Goal: Information Seeking & Learning: Learn about a topic

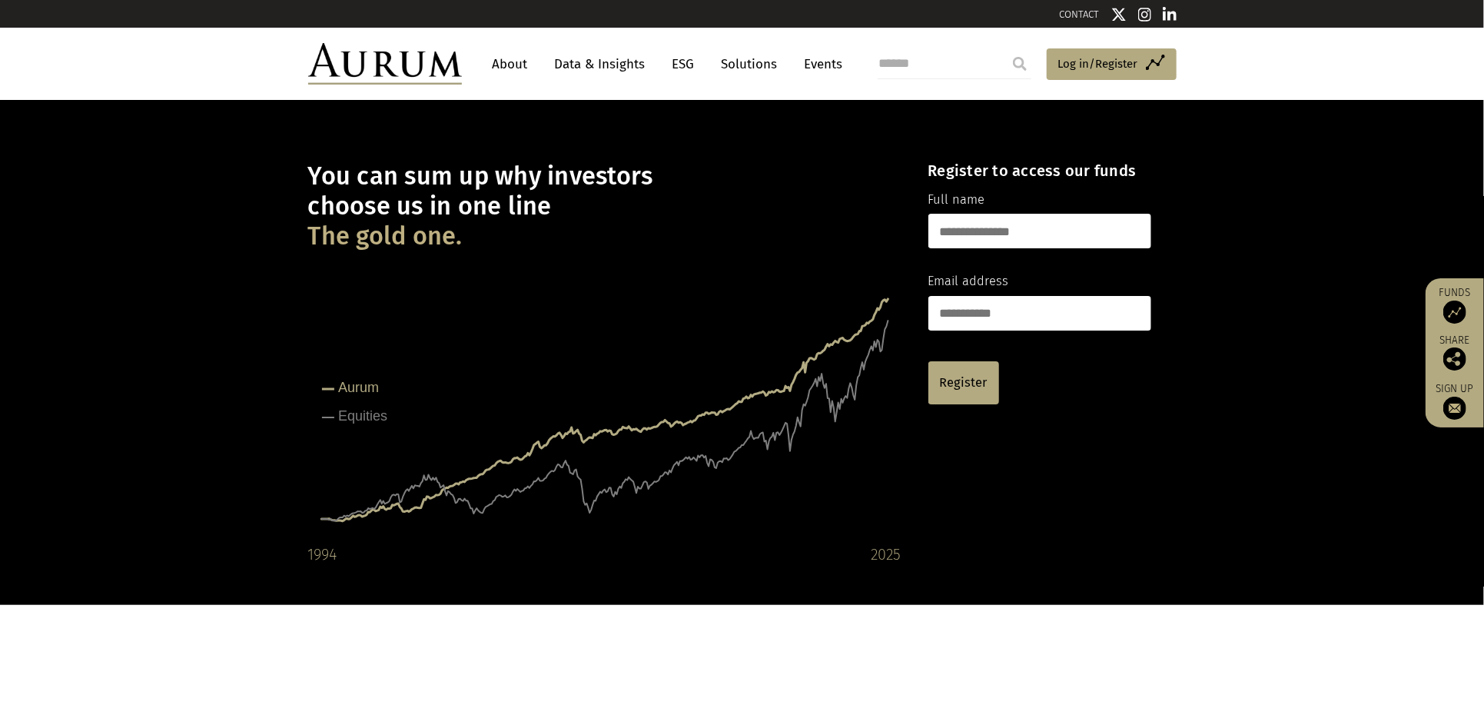
click at [601, 54] on link "Data & Insights" at bounding box center [600, 64] width 106 height 28
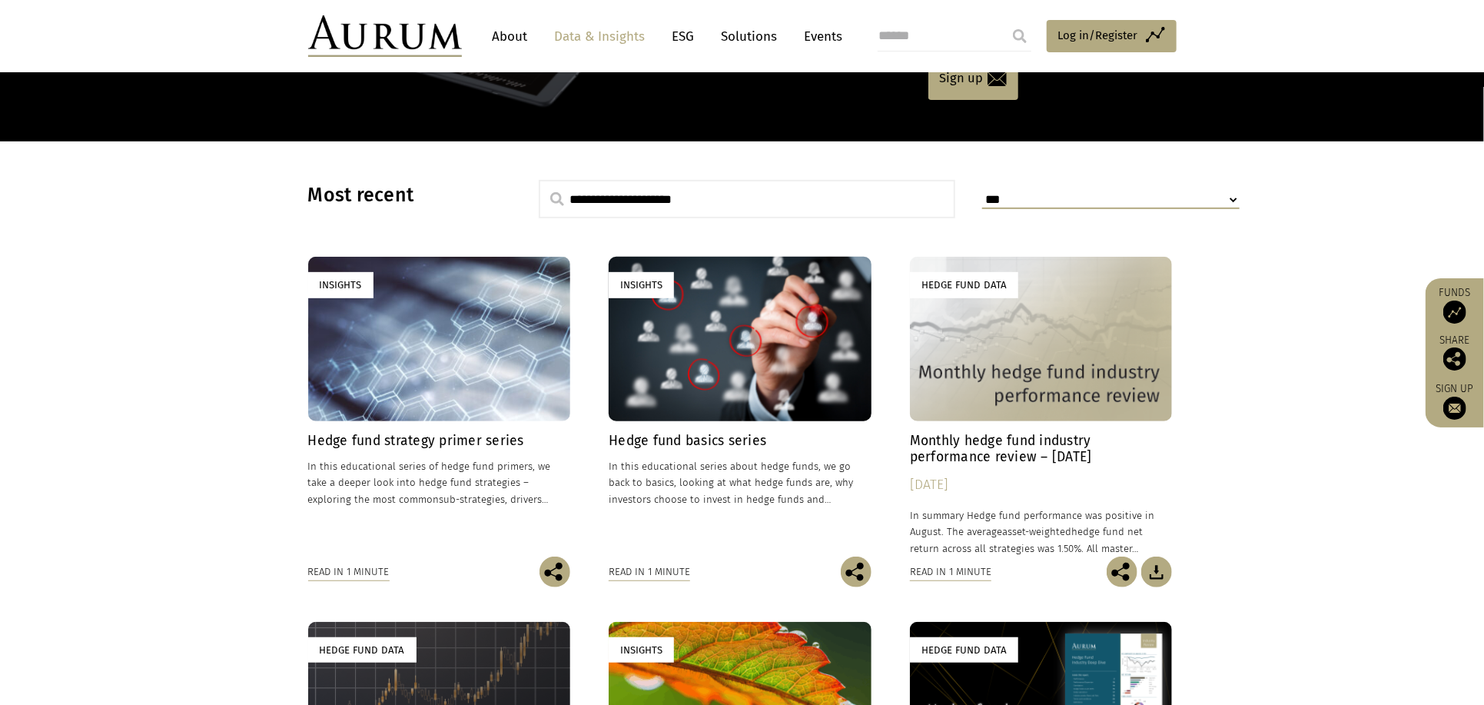
scroll to position [307, 0]
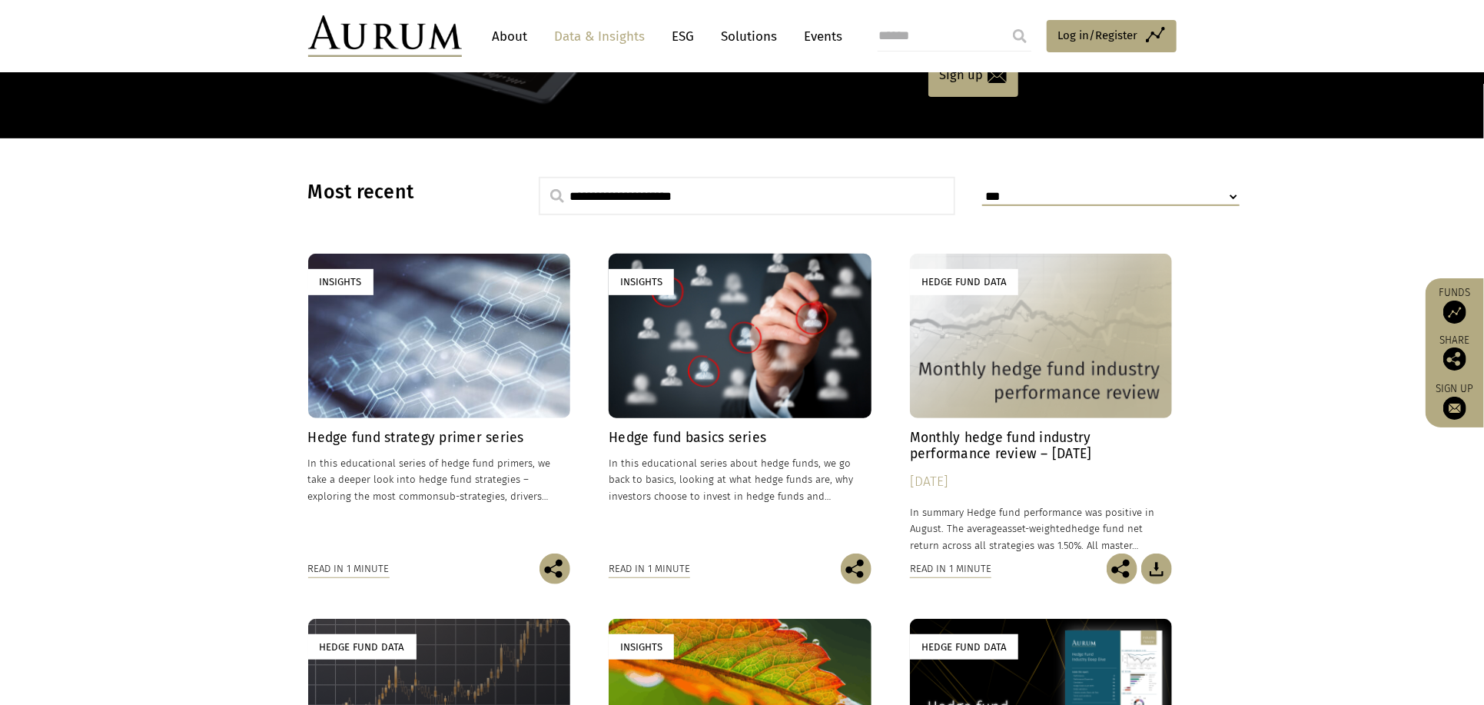
click at [452, 353] on div "Insights" at bounding box center [439, 336] width 263 height 164
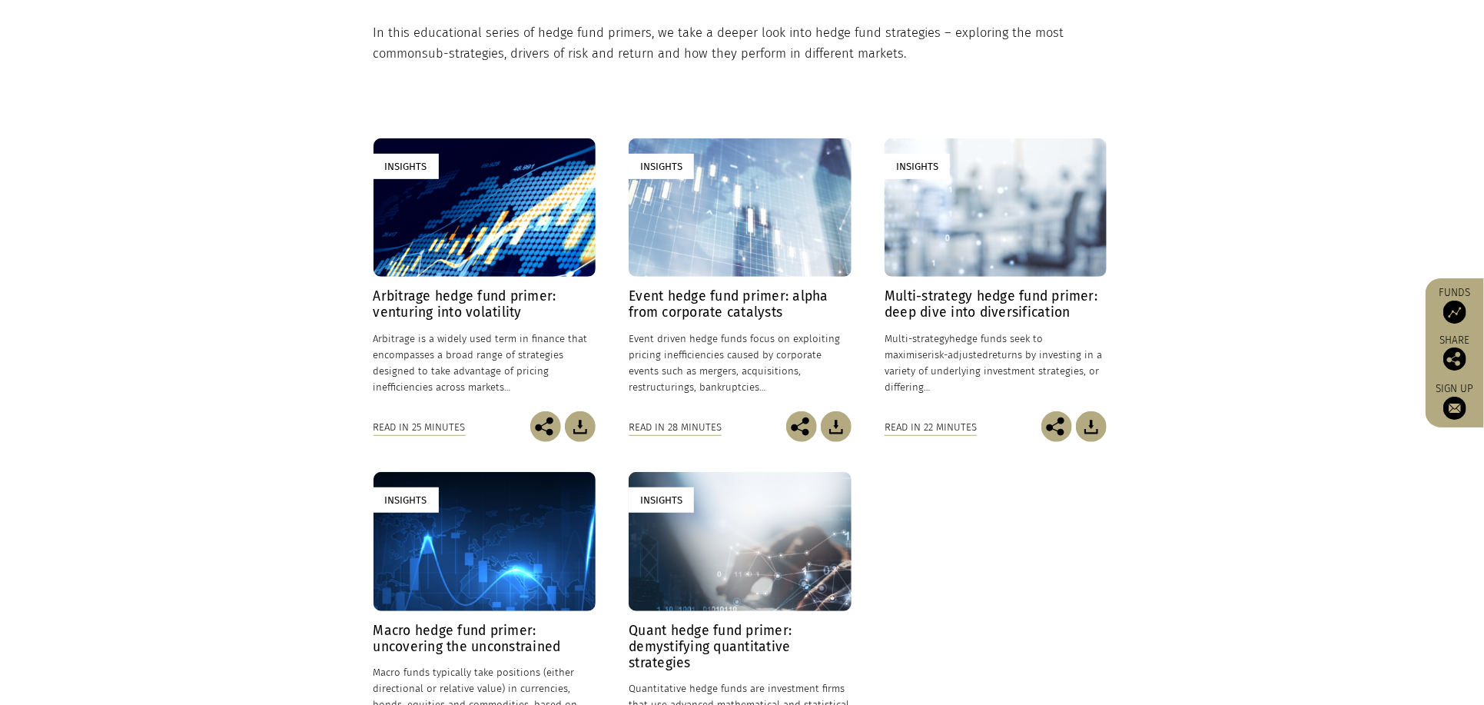
scroll to position [512, 0]
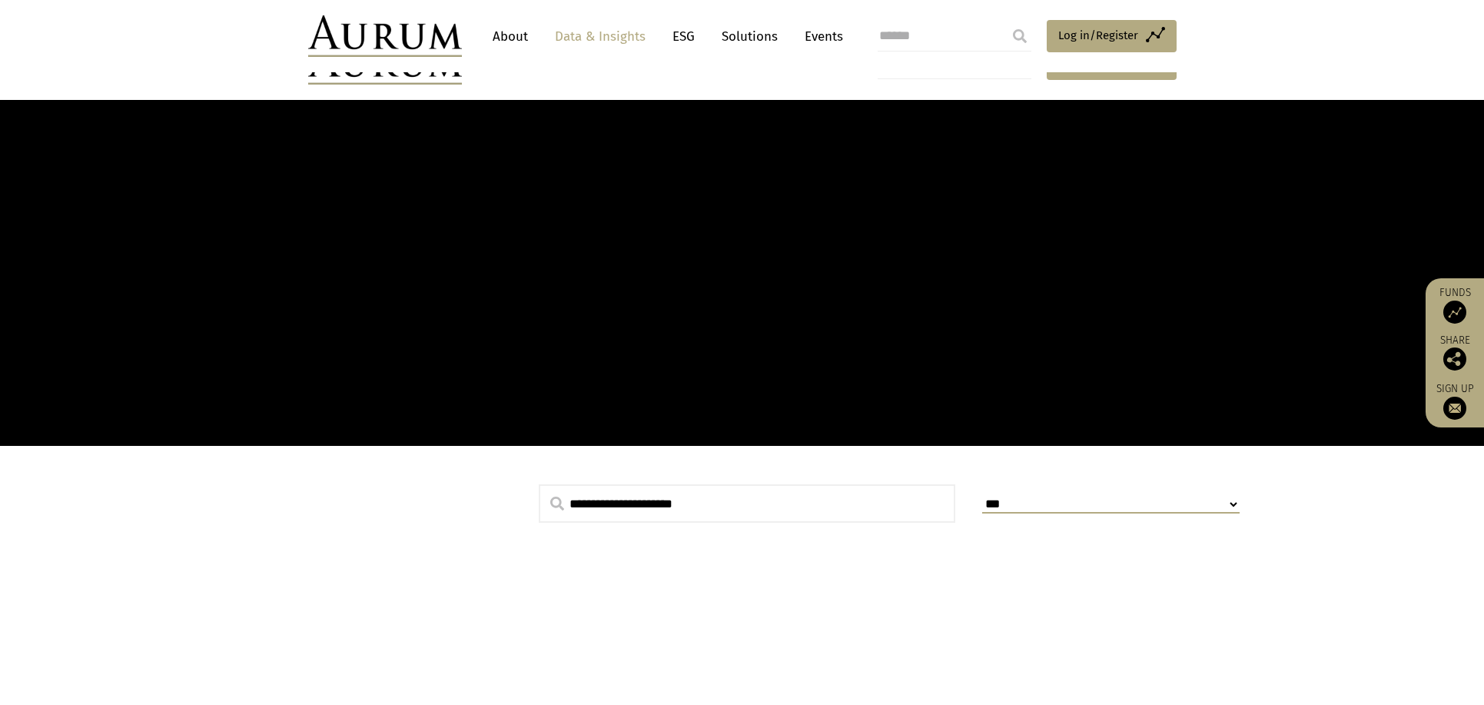
scroll to position [307, 0]
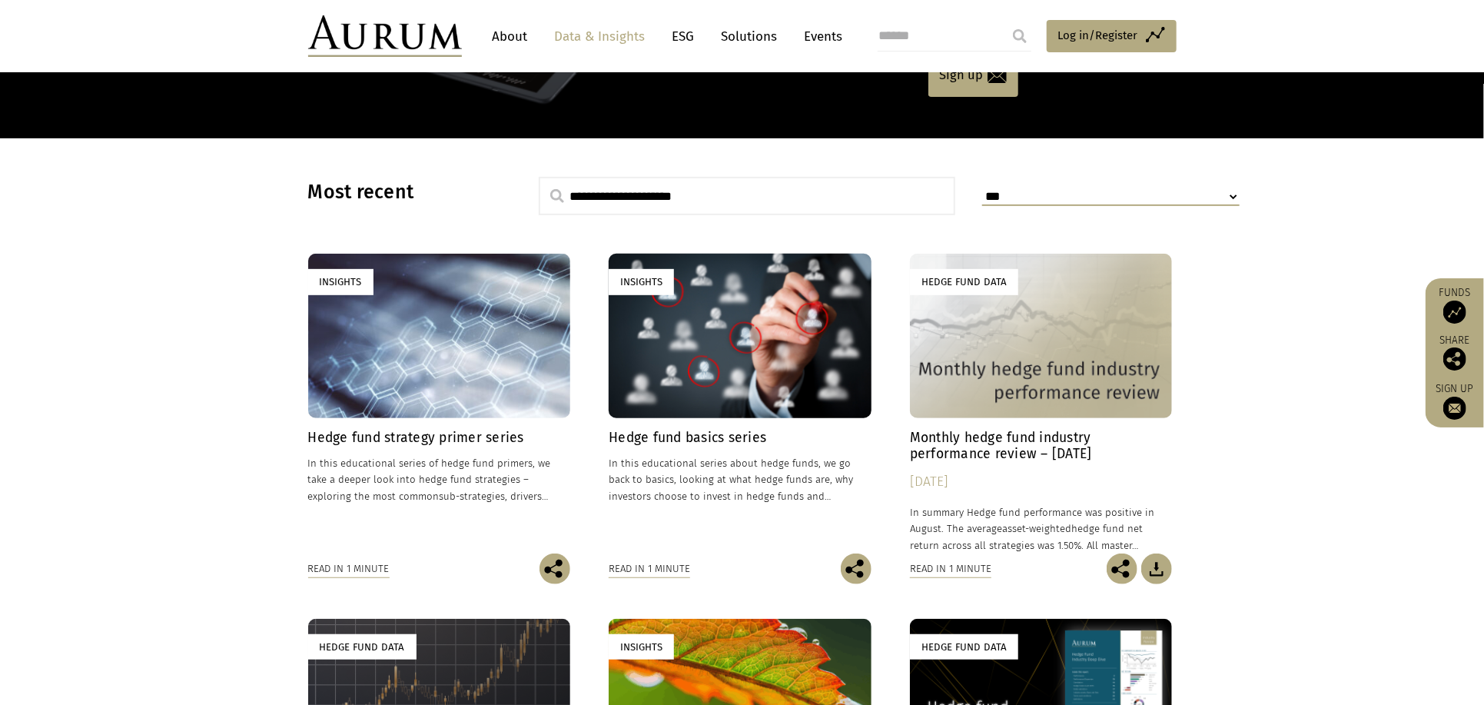
click at [689, 390] on div "Insights" at bounding box center [739, 336] width 263 height 164
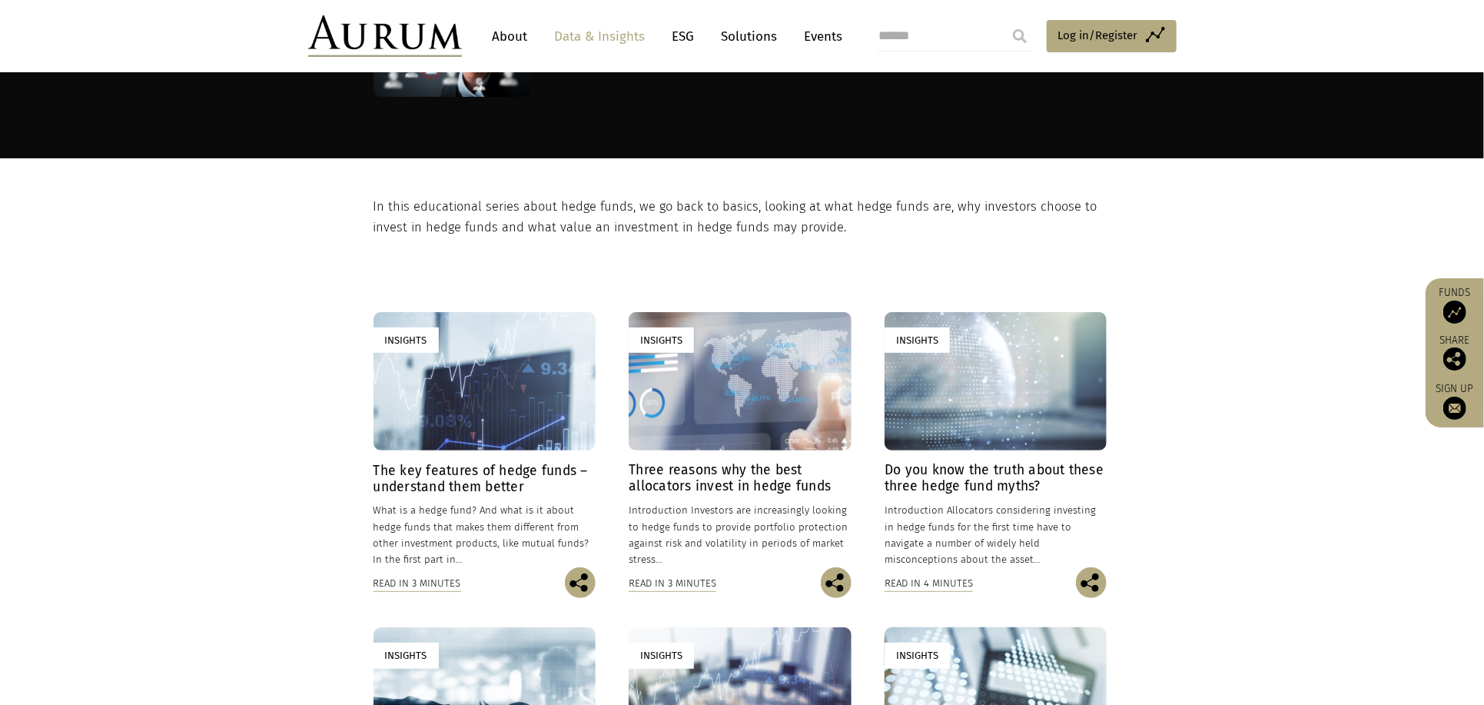
scroll to position [204, 0]
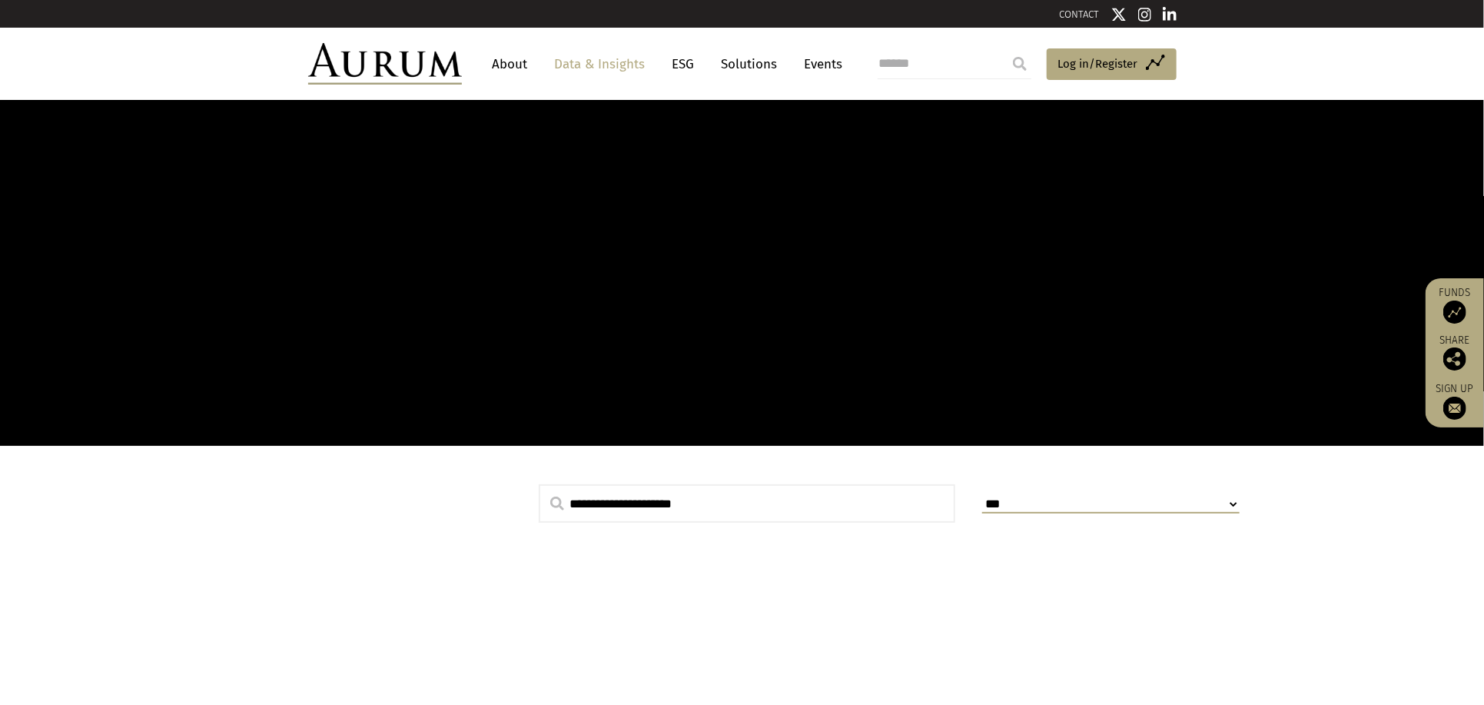
scroll to position [307, 0]
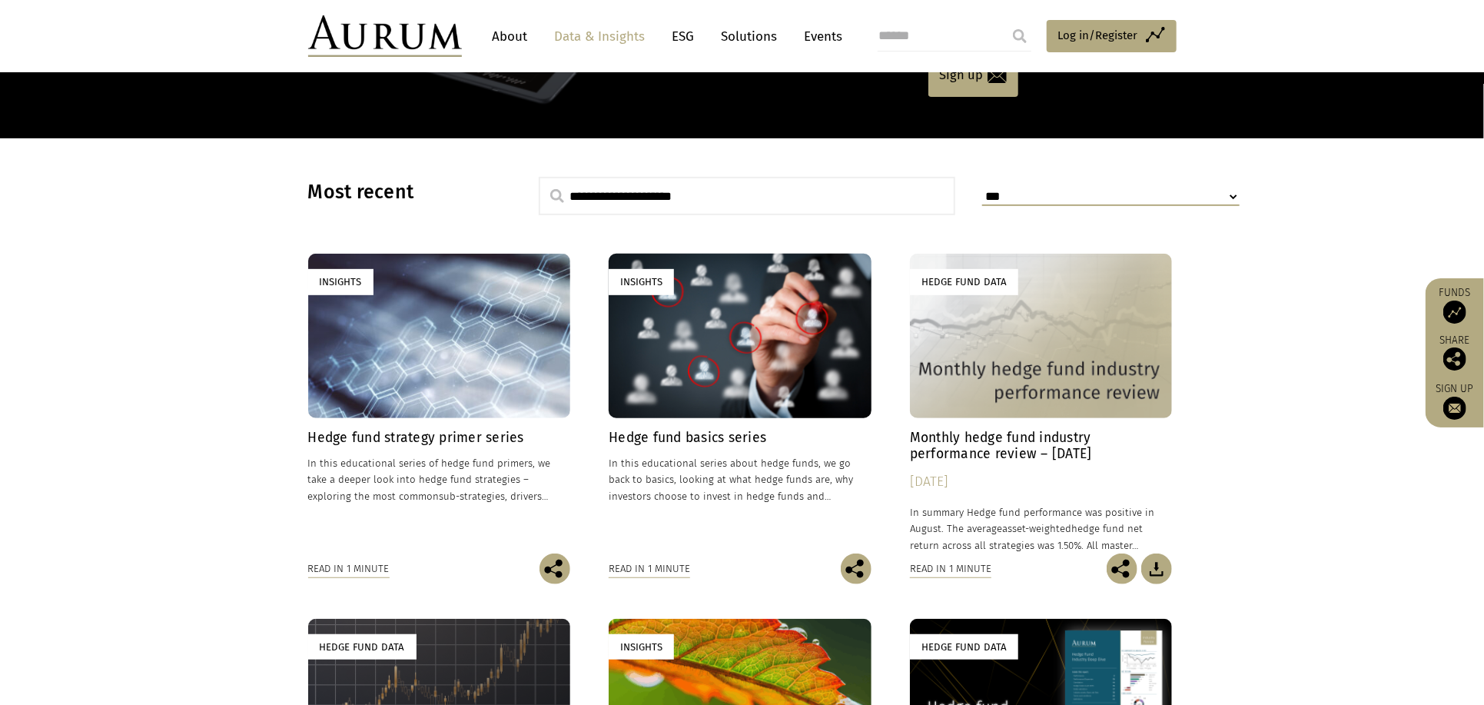
click at [1068, 346] on div "Hedge Fund Data" at bounding box center [1041, 336] width 263 height 164
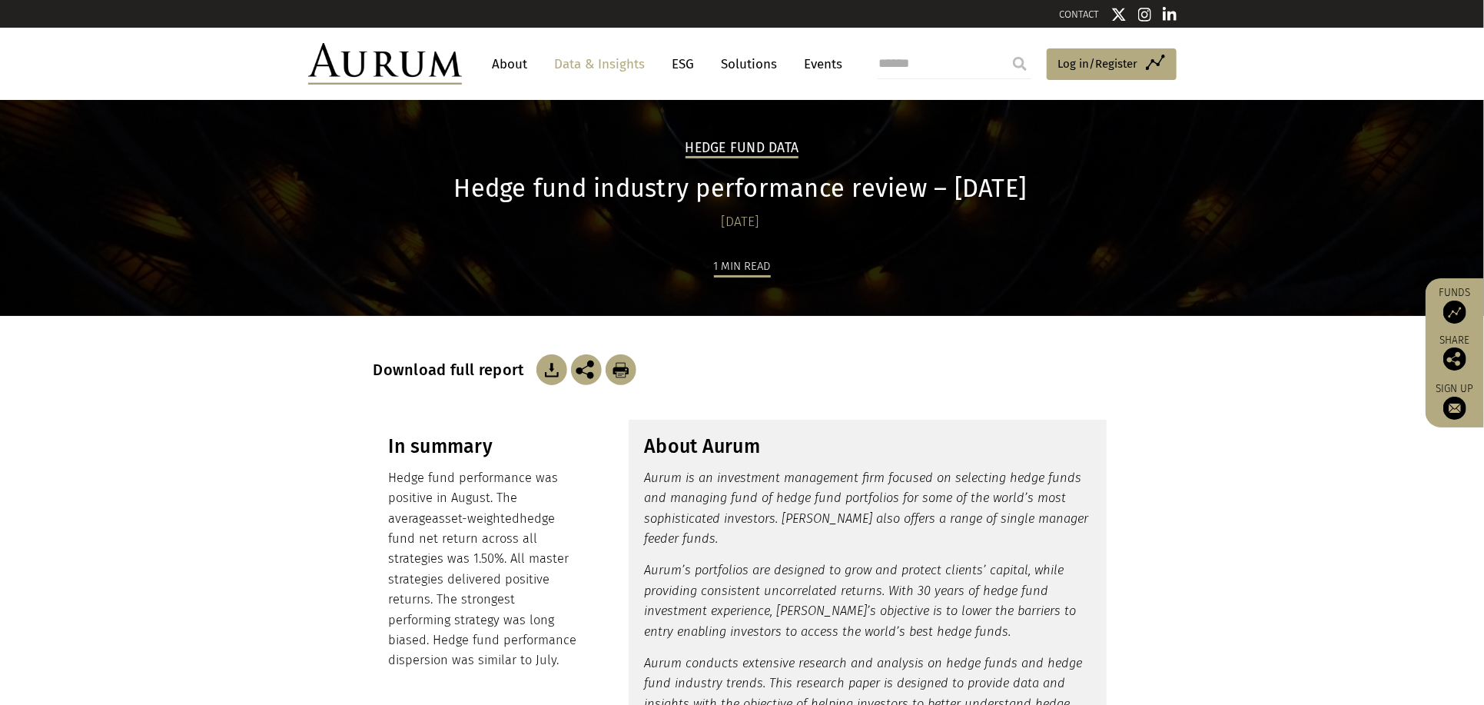
click at [537, 373] on img at bounding box center [551, 369] width 31 height 31
